Goal: Check status

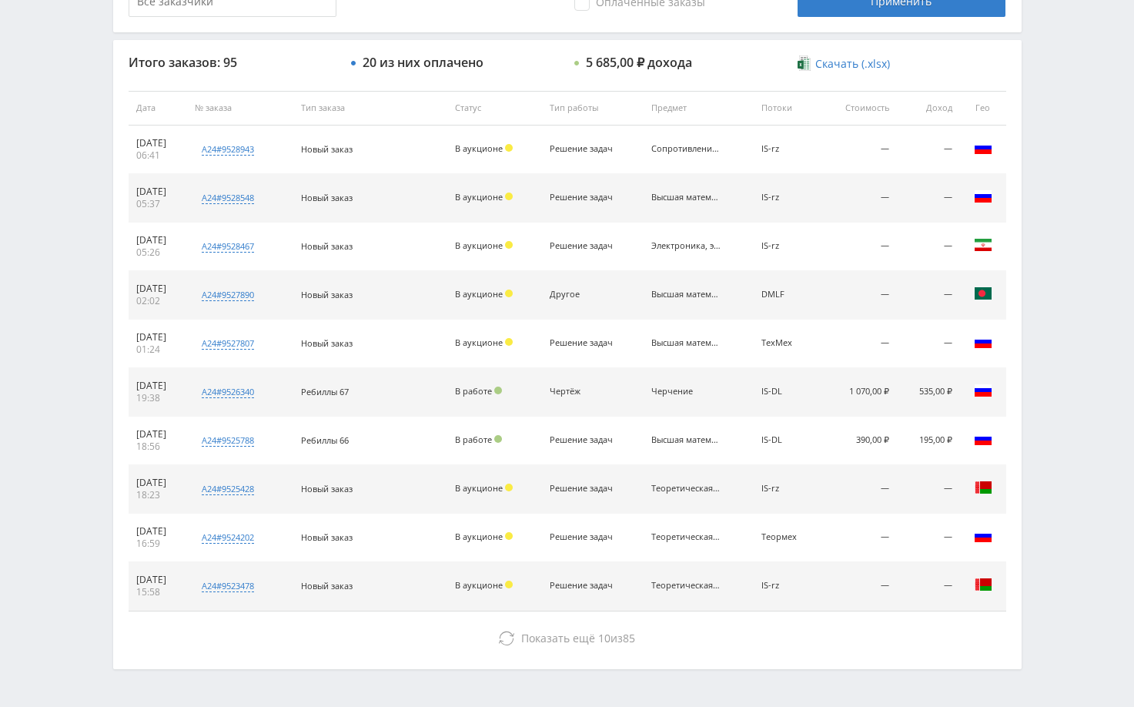
scroll to position [586, 0]
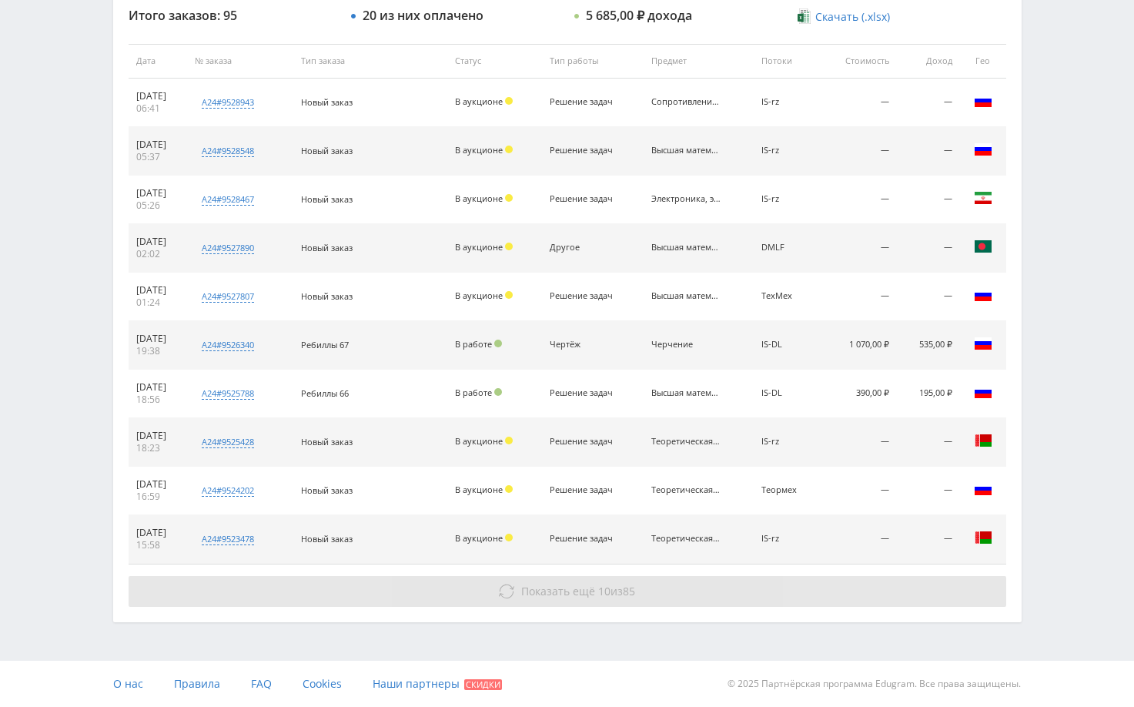
click at [694, 597] on button "Показать ещё 10 из 85" at bounding box center [567, 591] width 877 height 31
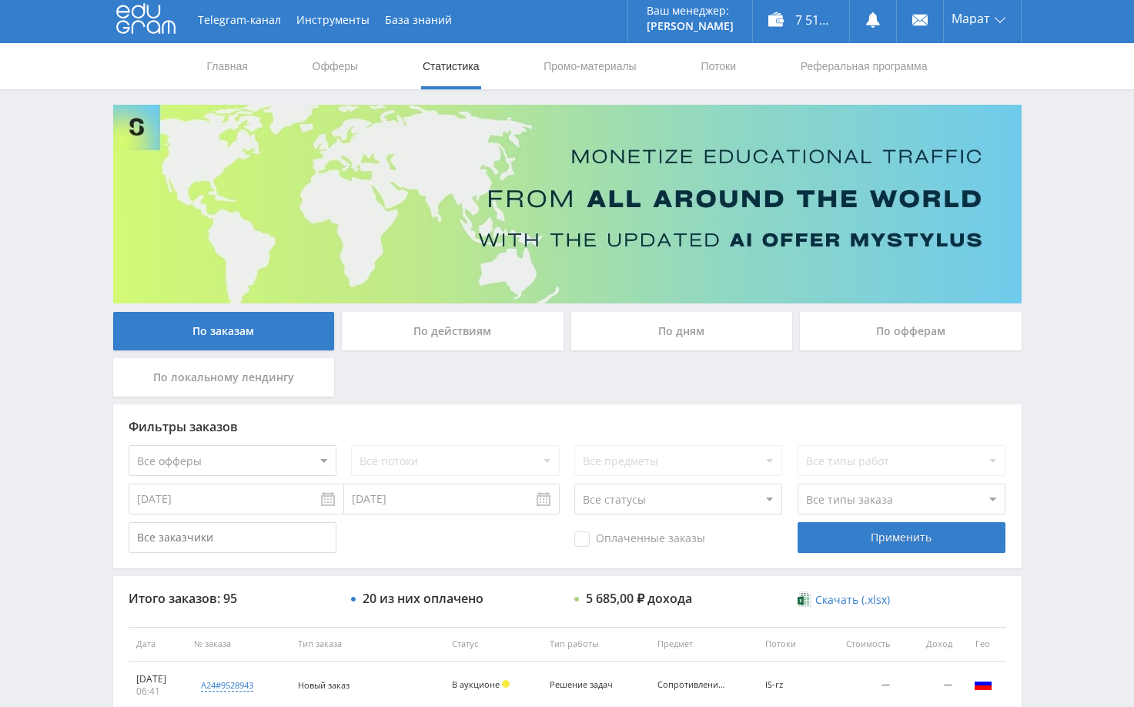
scroll to position [0, 0]
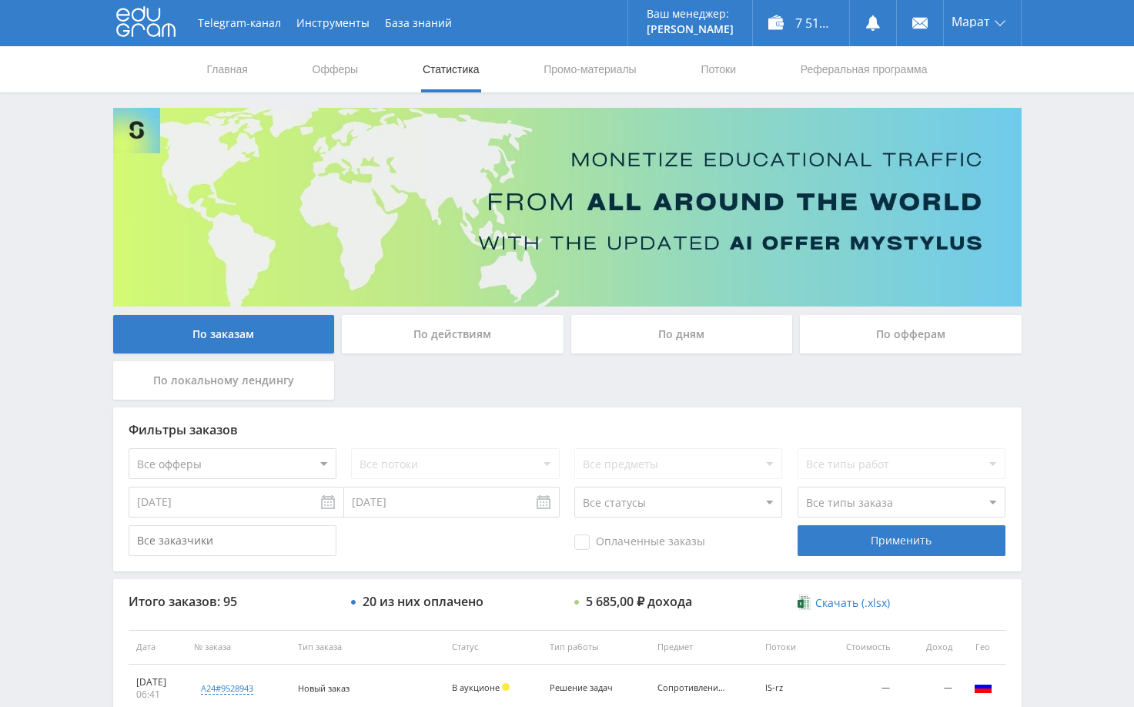
click at [660, 329] on div "По дням" at bounding box center [682, 334] width 222 height 38
click at [0, 0] on input "По дням" at bounding box center [0, 0] width 0 height 0
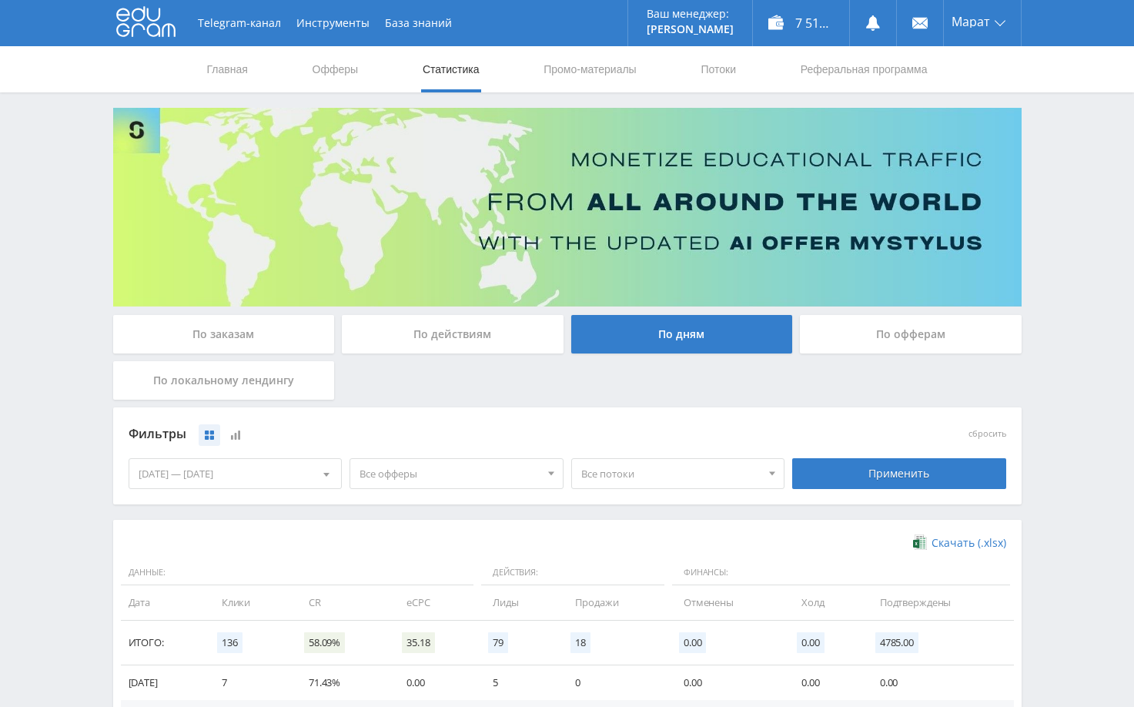
click at [197, 339] on div "По заказам" at bounding box center [224, 334] width 222 height 38
click at [0, 0] on input "По заказам" at bounding box center [0, 0] width 0 height 0
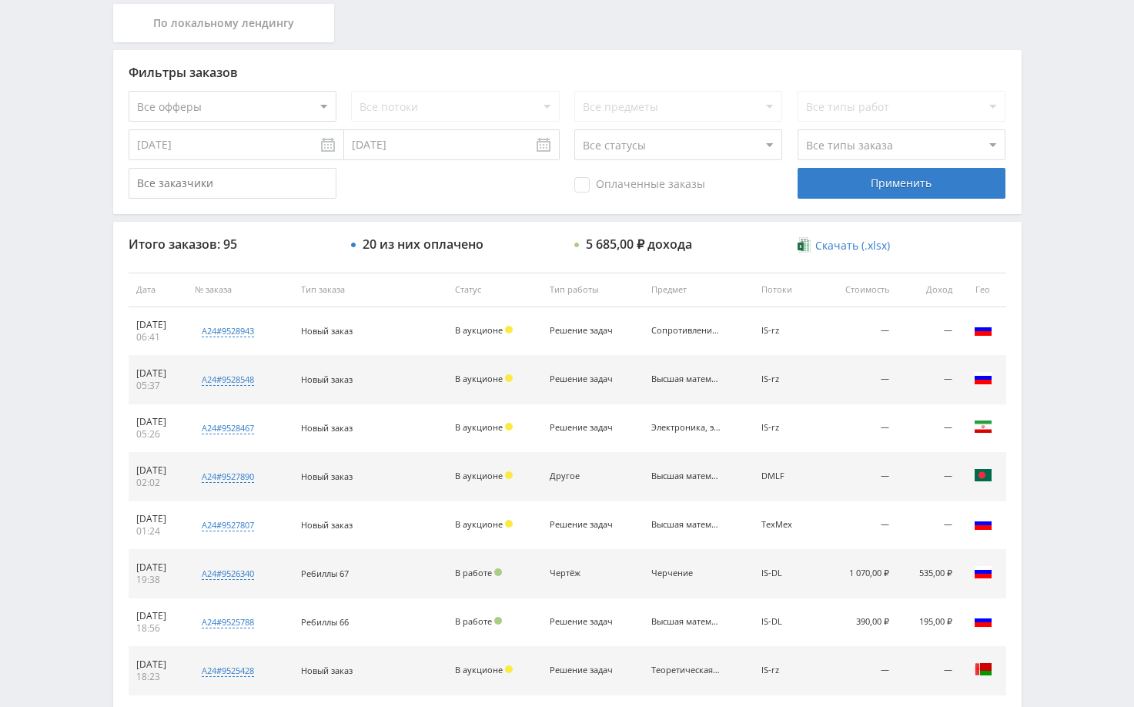
scroll to position [385, 0]
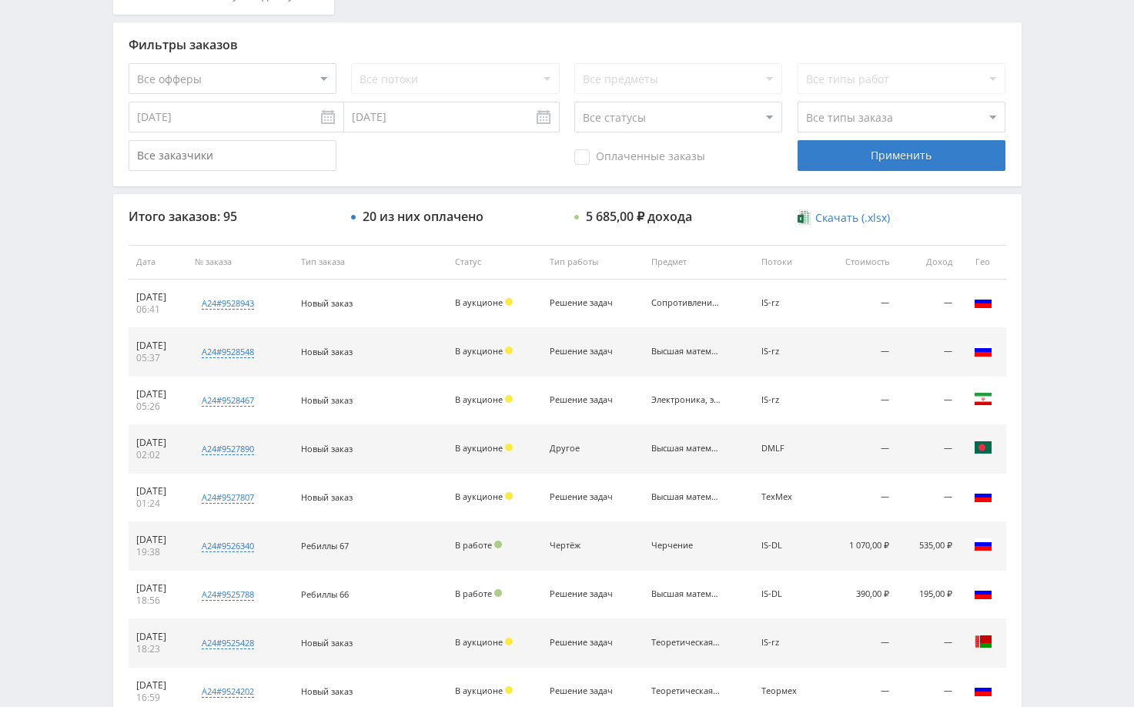
click at [1058, 227] on div "Telegram-канал Инструменты База знаний Ваш менеджер: [PERSON_NAME] Alex Online …" at bounding box center [567, 261] width 1134 height 1292
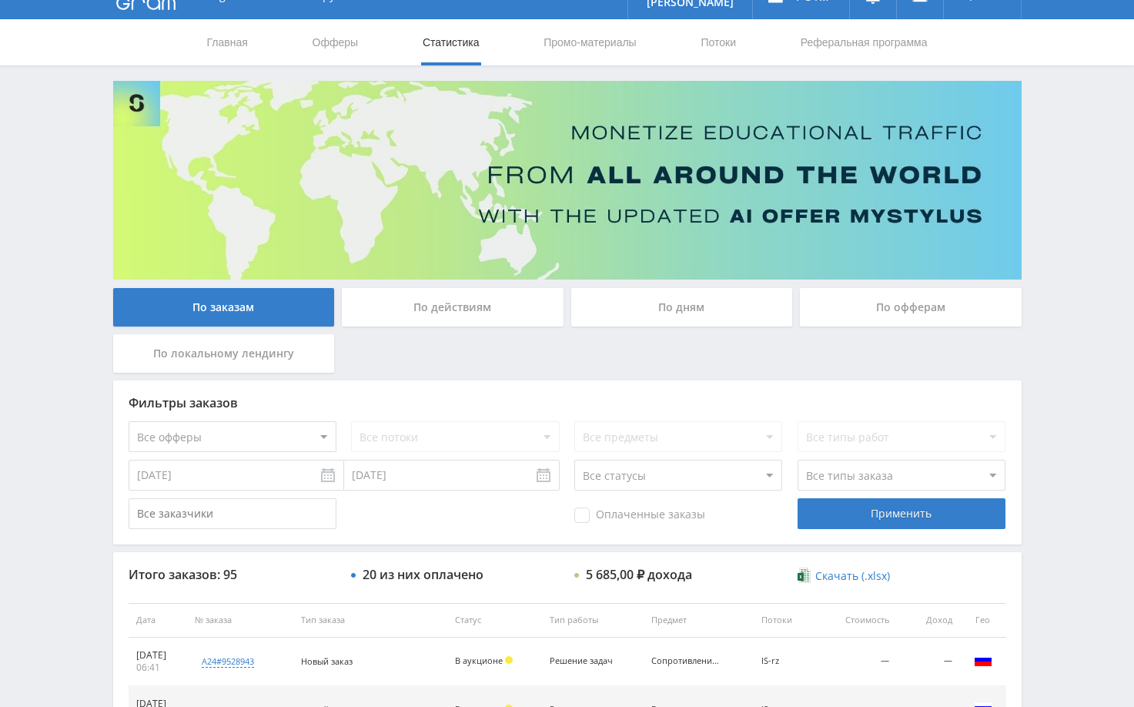
scroll to position [0, 0]
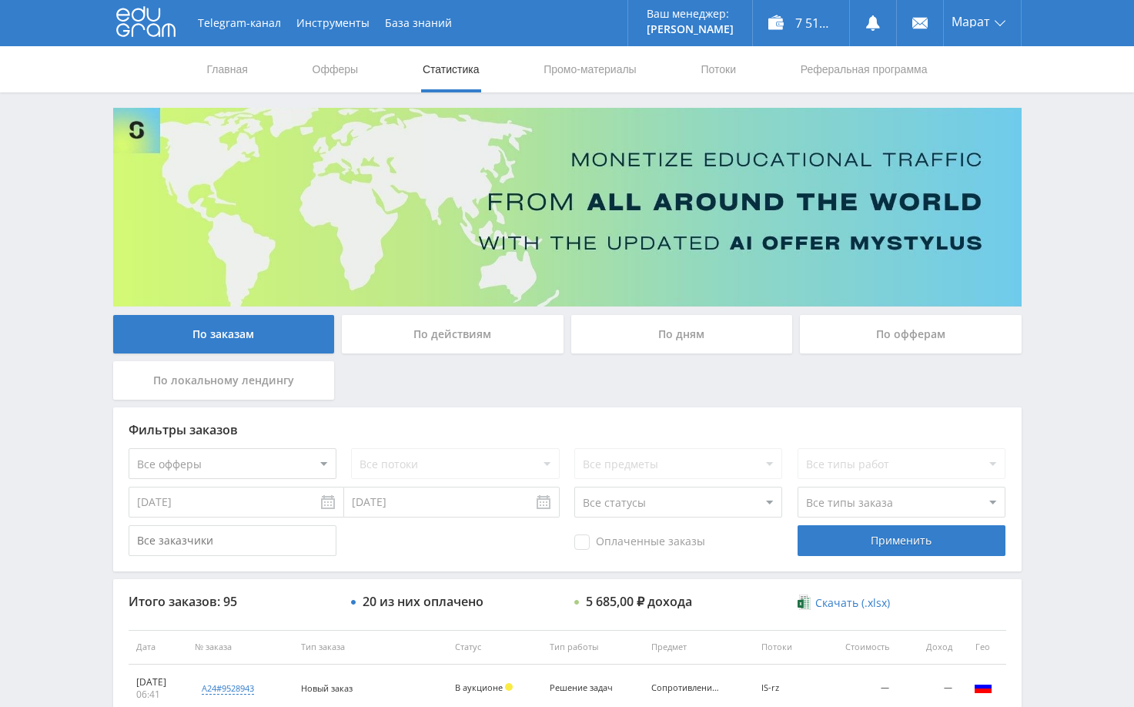
click at [1080, 195] on div "Telegram-канал Инструменты База знаний Ваш менеджер: [PERSON_NAME] Alex Online …" at bounding box center [567, 646] width 1134 height 1292
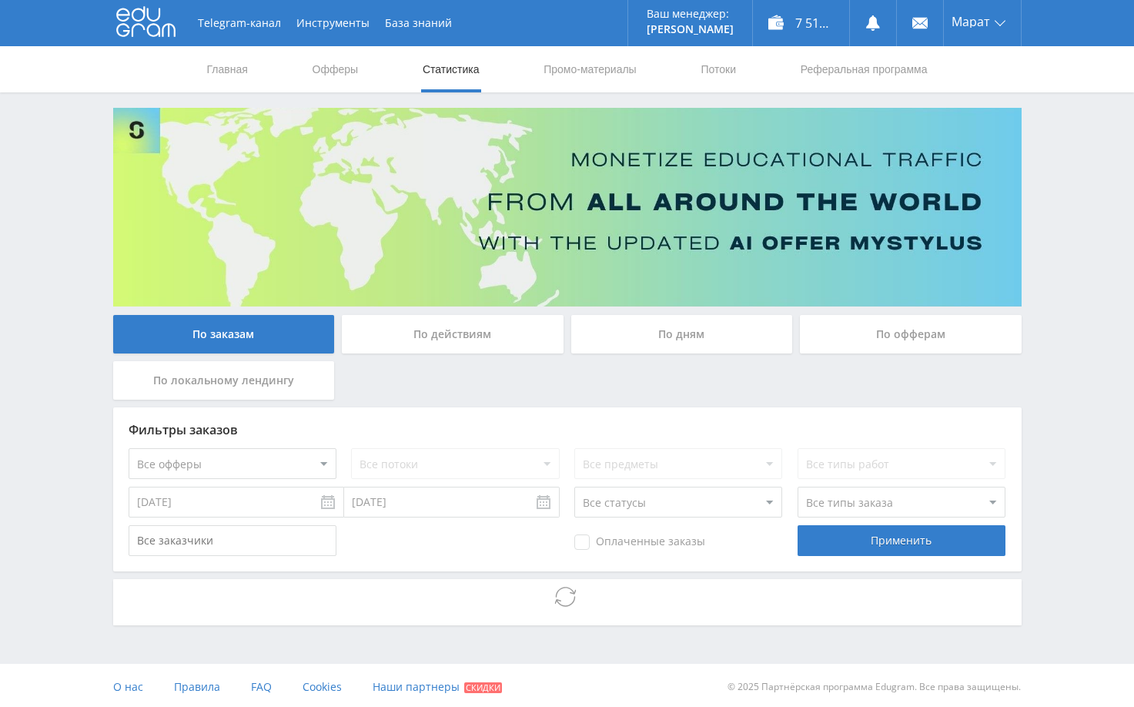
click at [1047, 410] on div "Telegram-канал Инструменты База знаний Ваш менеджер: [PERSON_NAME] Alex Online …" at bounding box center [567, 355] width 1134 height 710
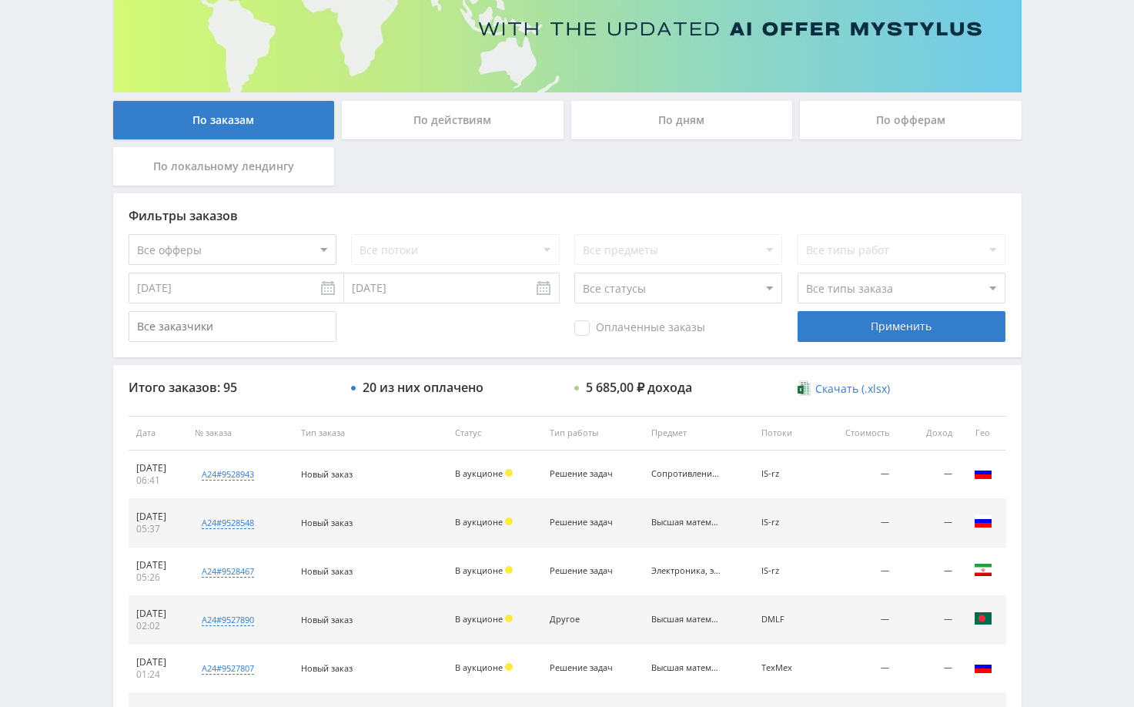
scroll to position [234, 0]
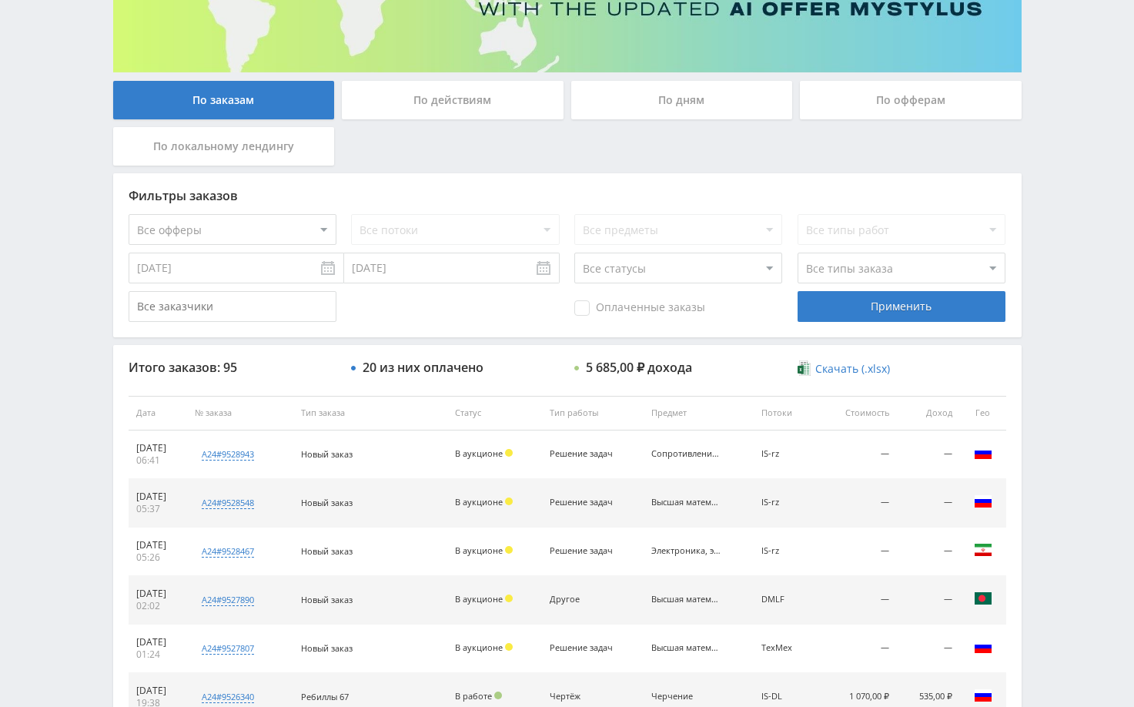
click at [1078, 335] on div "Telegram-канал Инструменты База знаний Ваш менеджер: [PERSON_NAME] Alex Online …" at bounding box center [567, 412] width 1134 height 1292
click at [1066, 195] on div "Telegram-канал Инструменты База знаний Ваш менеджер: [PERSON_NAME] Alex Online …" at bounding box center [567, 412] width 1134 height 1292
click at [1076, 174] on div "Telegram-канал Инструменты База знаний Ваш менеджер: [PERSON_NAME] Alex Online …" at bounding box center [567, 412] width 1134 height 1292
click at [1128, 148] on div "Telegram-канал Инструменты База знаний Ваш менеджер: [PERSON_NAME] Alex Online …" at bounding box center [567, 412] width 1134 height 1292
click at [1084, 165] on div "Telegram-канал Инструменты База знаний Ваш менеджер: [PERSON_NAME] Alex Online …" at bounding box center [567, 412] width 1134 height 1292
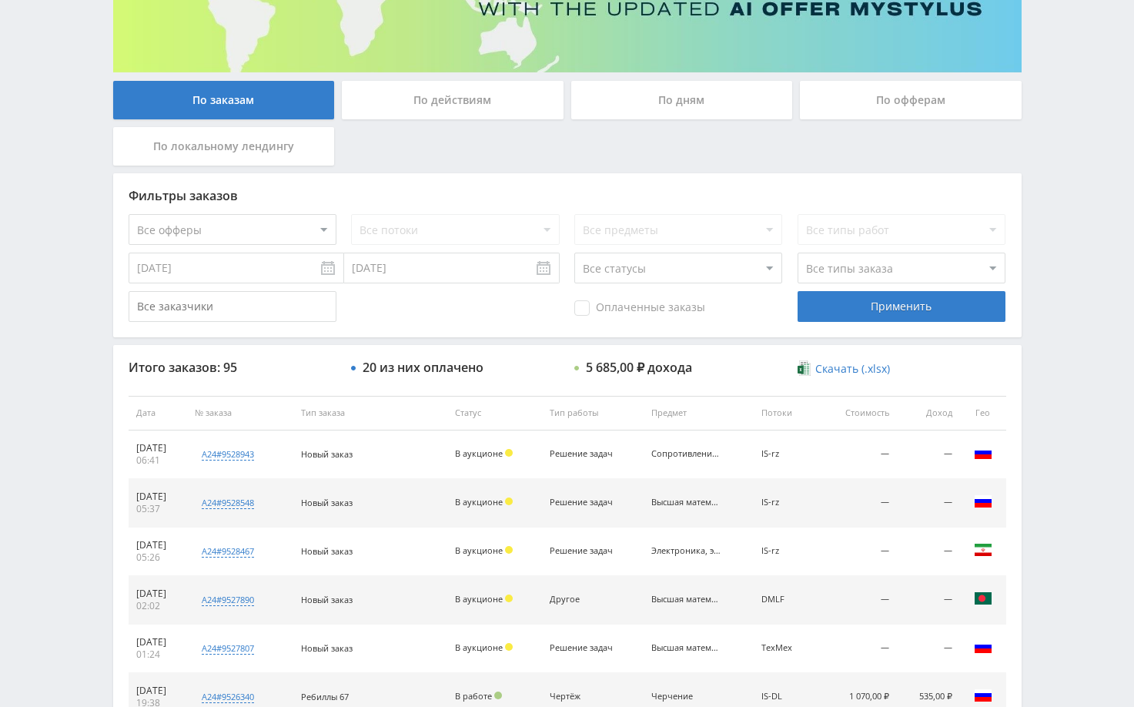
click at [1055, 193] on div "Telegram-канал Инструменты База знаний Ваш менеджер: [PERSON_NAME] Alex Online …" at bounding box center [567, 412] width 1134 height 1292
click at [1052, 175] on div "Telegram-канал Инструменты База знаний Ваш менеджер: [PERSON_NAME] Alex Online …" at bounding box center [567, 412] width 1134 height 1292
